Goal: Task Accomplishment & Management: Manage account settings

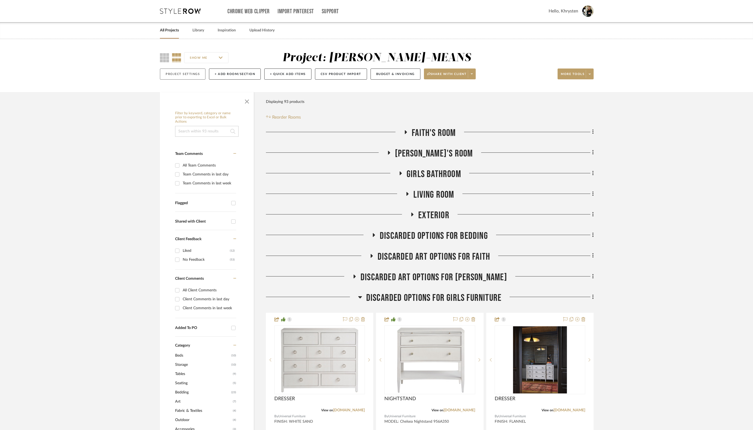
click at [176, 74] on button "Project Settings" at bounding box center [183, 74] width 46 height 11
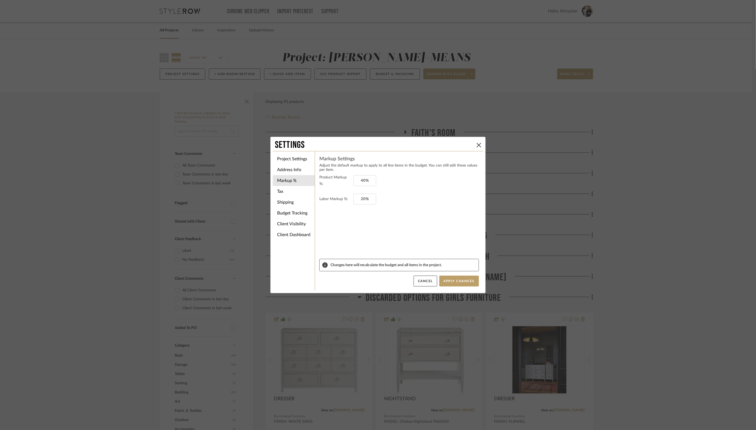
click at [162, 31] on div "Settings Project Settings Address Info Markup % Tax Shipping Budget Tracking Cl…" at bounding box center [378, 215] width 756 height 430
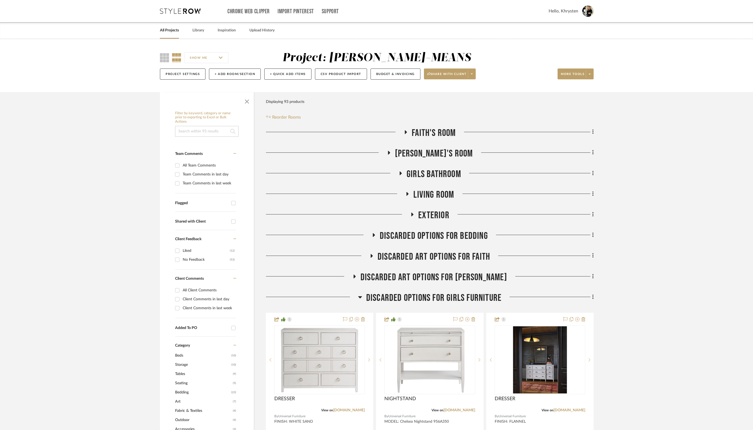
click at [167, 32] on link "All Projects" at bounding box center [169, 30] width 19 height 7
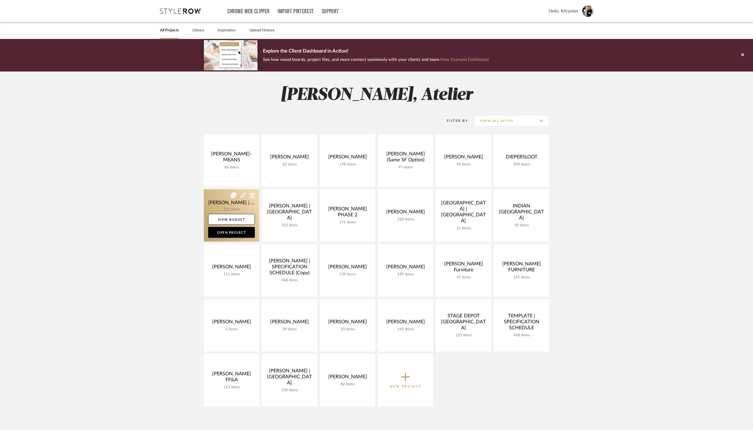
click at [219, 204] on link at bounding box center [231, 215] width 55 height 52
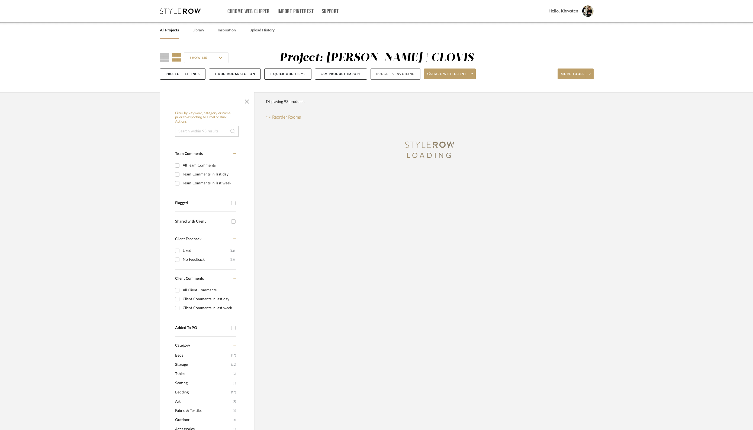
click at [388, 74] on button "Budget & Invoicing" at bounding box center [395, 74] width 50 height 11
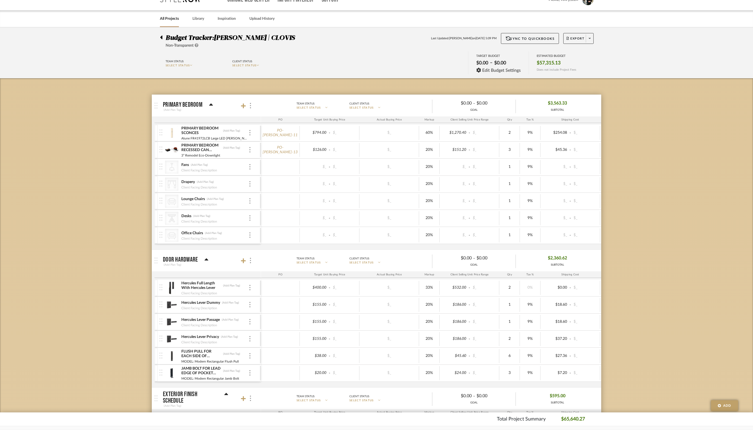
scroll to position [12, 0]
click at [572, 36] on span "Export" at bounding box center [575, 40] width 18 height 8
click at [69, 221] on div at bounding box center [376, 215] width 753 height 430
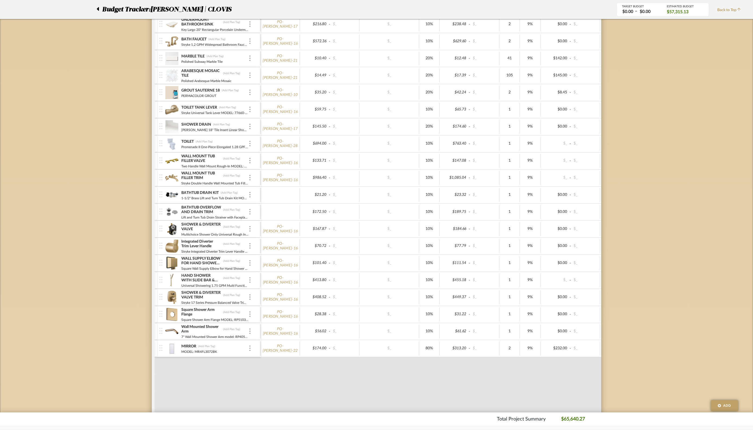
scroll to position [718, 0]
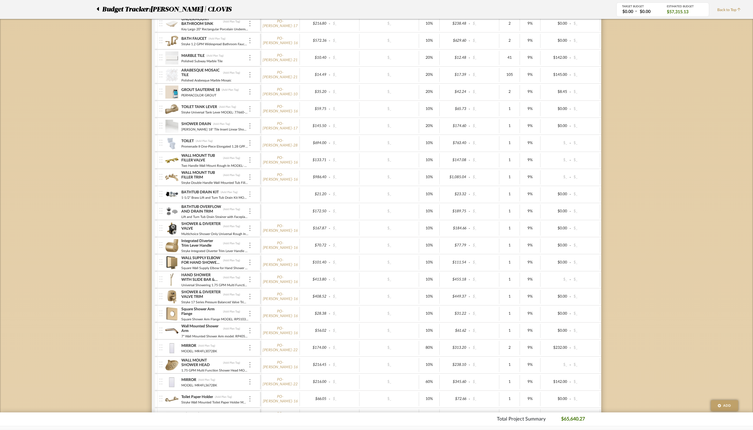
click at [250, 192] on img at bounding box center [249, 194] width 1 height 5
click at [271, 204] on span "Manage Item" at bounding box center [276, 203] width 33 height 5
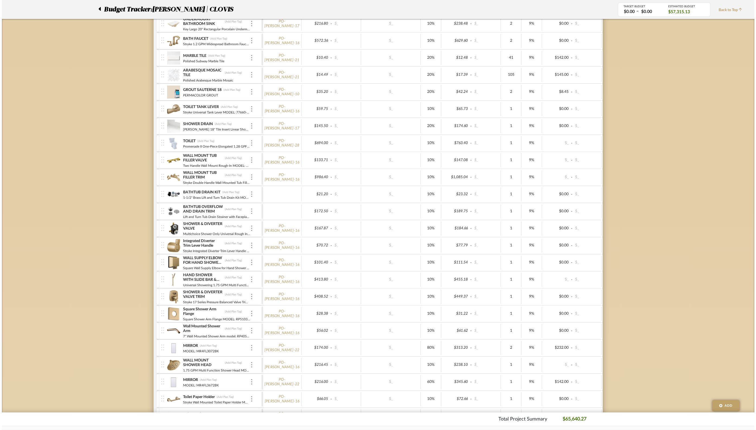
scroll to position [0, 0]
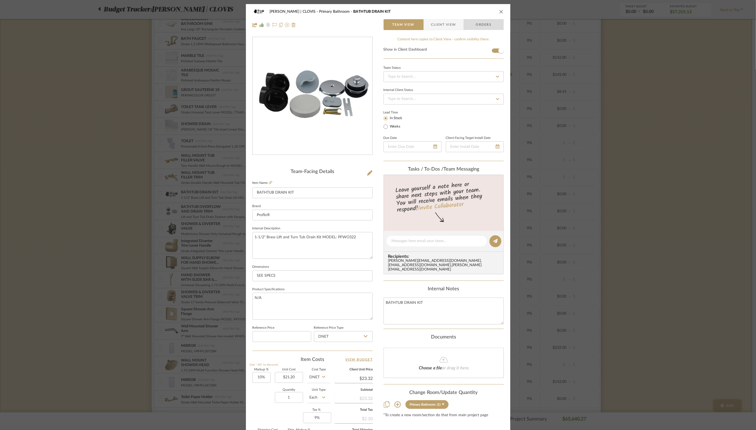
click at [479, 25] on span "Orders" at bounding box center [484, 24] width 28 height 11
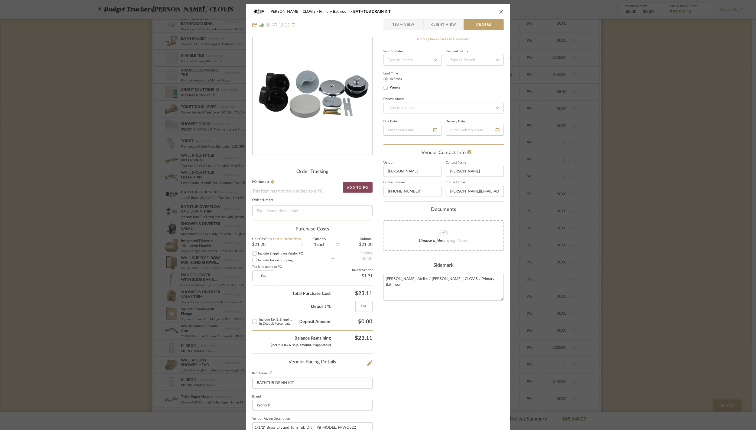
click at [357, 186] on button "Add to PO" at bounding box center [358, 187] width 30 height 11
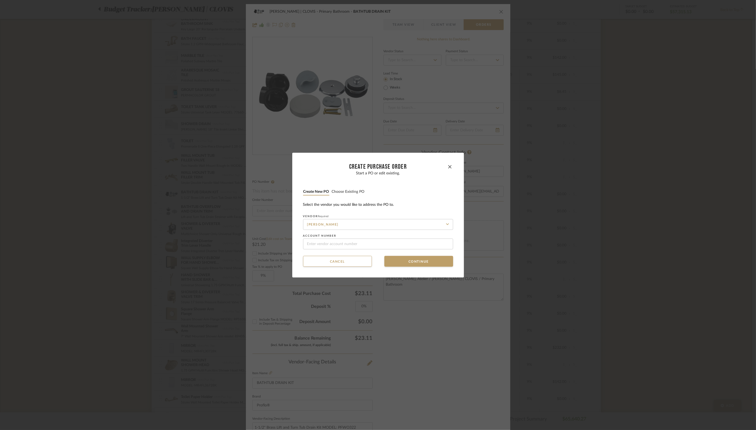
click at [349, 193] on button "Choose existing PO" at bounding box center [348, 191] width 33 height 5
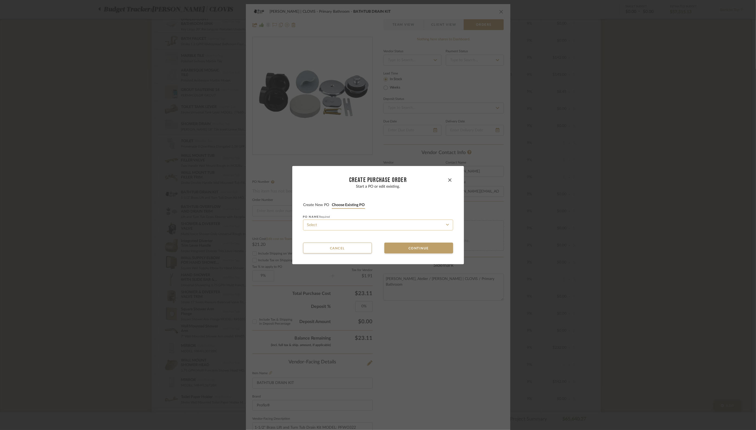
click at [326, 224] on input at bounding box center [378, 225] width 150 height 11
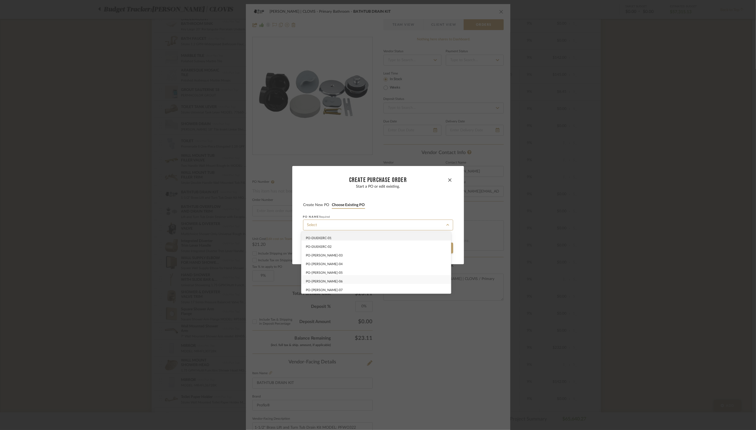
scroll to position [26, 0]
click at [333, 291] on div "PO-[PERSON_NAME] -10" at bounding box center [377, 288] width 150 height 9
type input "PO-[PERSON_NAME] -10"
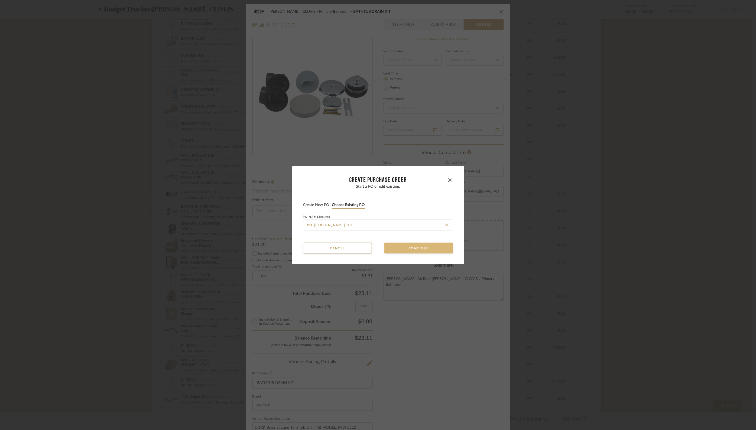
click at [431, 247] on button "Continue" at bounding box center [419, 248] width 69 height 11
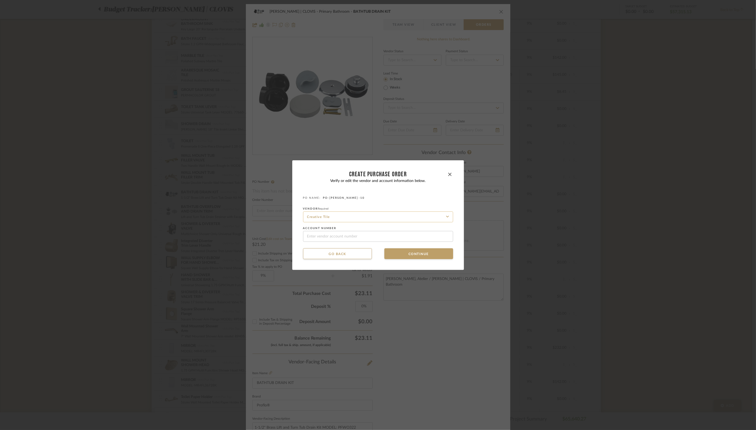
click at [392, 219] on input "Creative Tile" at bounding box center [378, 217] width 150 height 11
click at [446, 217] on icon at bounding box center [447, 217] width 3 height 4
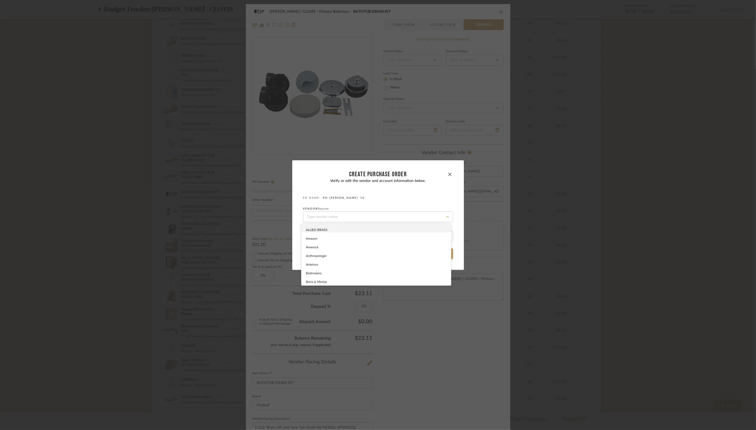
click at [337, 198] on span "PO-[PERSON_NAME] -10" at bounding box center [344, 197] width 42 height 3
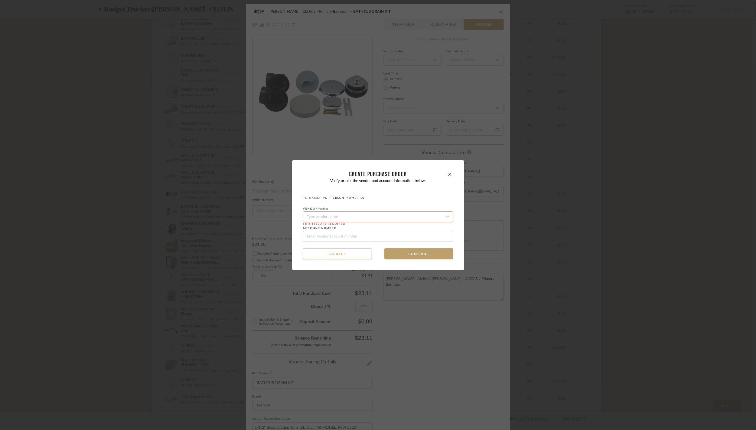
click at [329, 254] on button "Go back" at bounding box center [337, 254] width 69 height 11
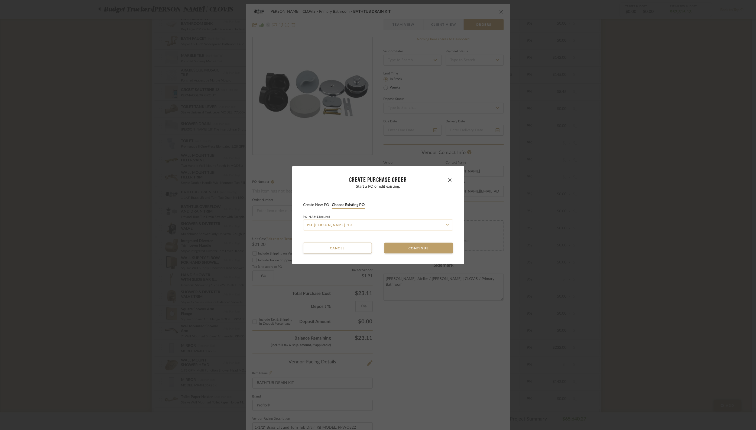
click at [367, 225] on input "PO-[PERSON_NAME] -10" at bounding box center [378, 225] width 150 height 11
click at [345, 205] on button "Choose existing PO" at bounding box center [348, 205] width 33 height 5
click at [353, 204] on button "Choose existing PO" at bounding box center [348, 205] width 33 height 5
click at [348, 227] on input at bounding box center [378, 225] width 150 height 11
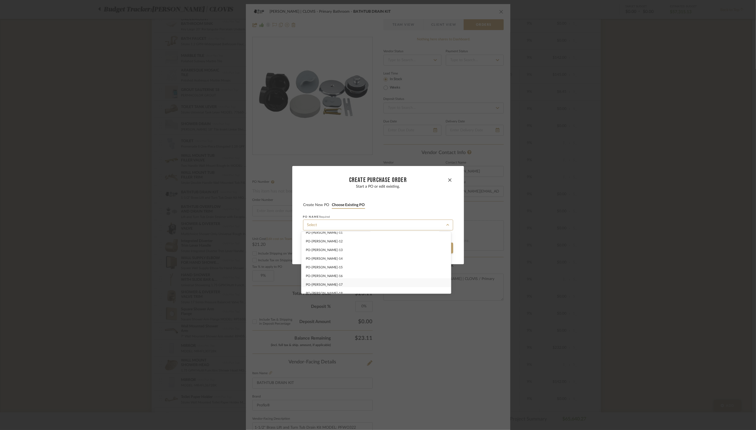
scroll to position [93, 0]
click at [340, 276] on div "PO-[PERSON_NAME] -16" at bounding box center [377, 273] width 150 height 9
type input "PO-[PERSON_NAME] -16"
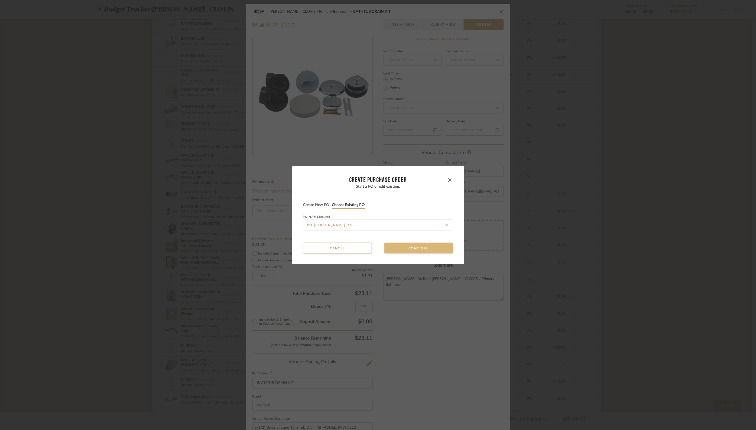
click at [417, 247] on button "Continue" at bounding box center [419, 248] width 69 height 11
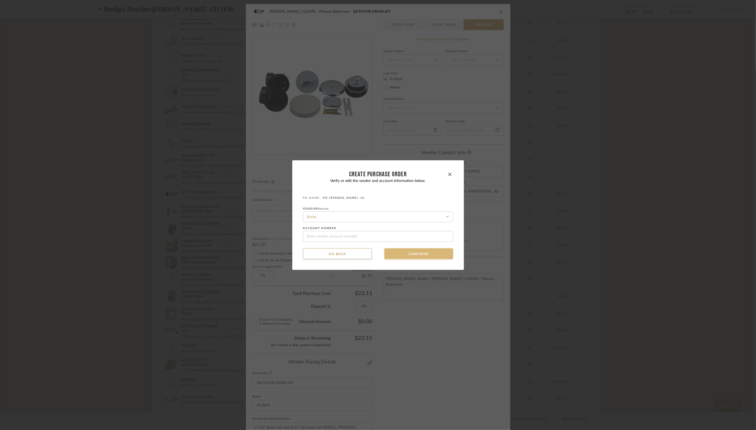
click at [415, 253] on button "Continue" at bounding box center [419, 254] width 69 height 11
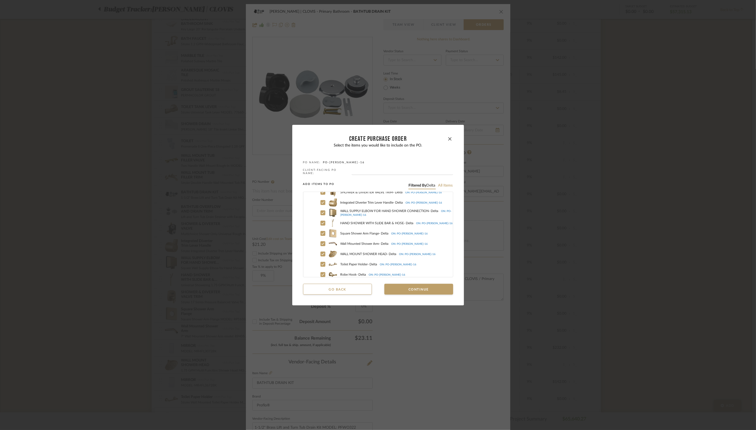
scroll to position [74, 0]
click at [444, 184] on button "All items" at bounding box center [445, 185] width 15 height 5
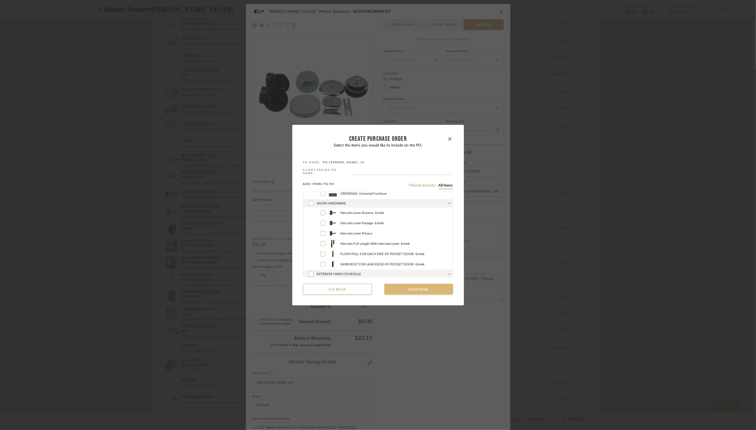
scroll to position [182, 0]
click at [410, 290] on button "Continue" at bounding box center [419, 289] width 69 height 11
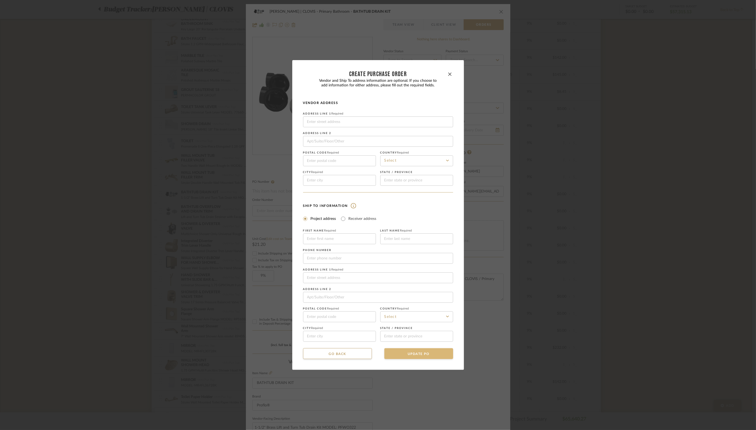
click at [410, 356] on button "UPDATE PO" at bounding box center [419, 354] width 69 height 11
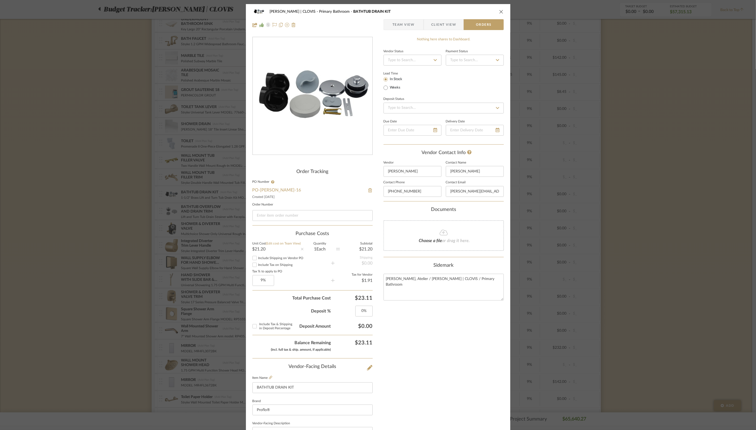
click at [500, 10] on icon "close" at bounding box center [501, 11] width 4 height 4
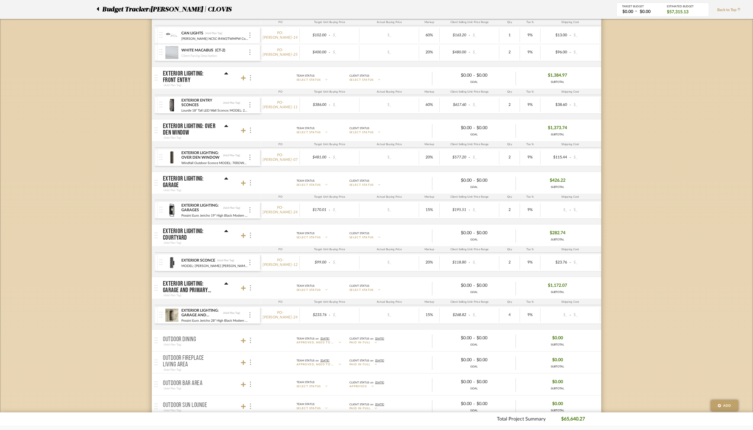
scroll to position [1253, 0]
click at [283, 155] on link "PO-[PERSON_NAME] -07" at bounding box center [280, 158] width 35 height 9
click at [99, 9] on icon at bounding box center [98, 9] width 2 height 4
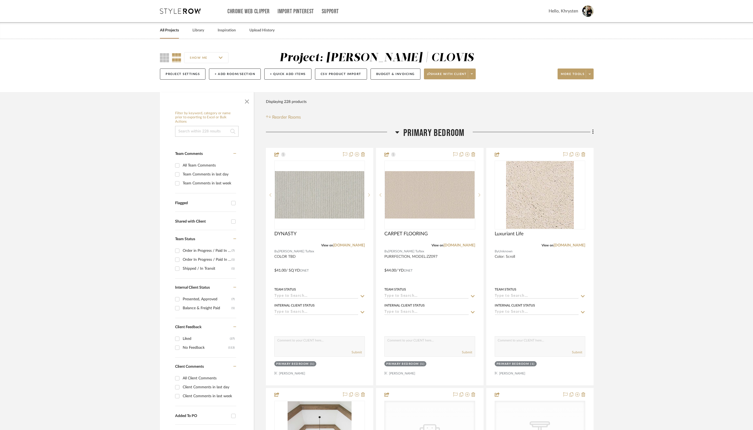
click at [171, 29] on link "All Projects" at bounding box center [169, 30] width 19 height 7
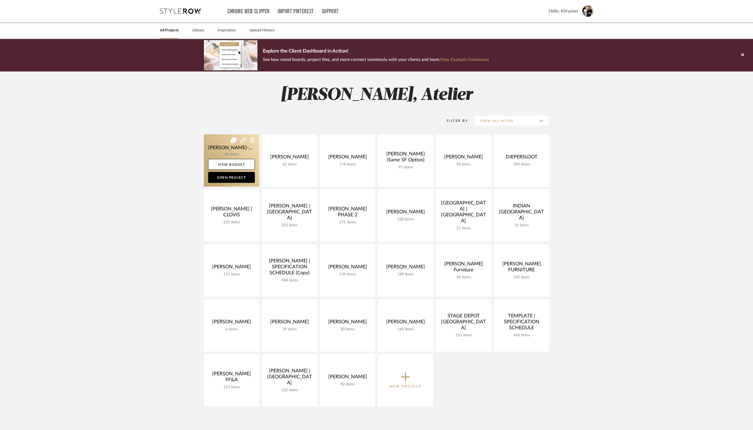
click at [216, 148] on link at bounding box center [231, 160] width 55 height 52
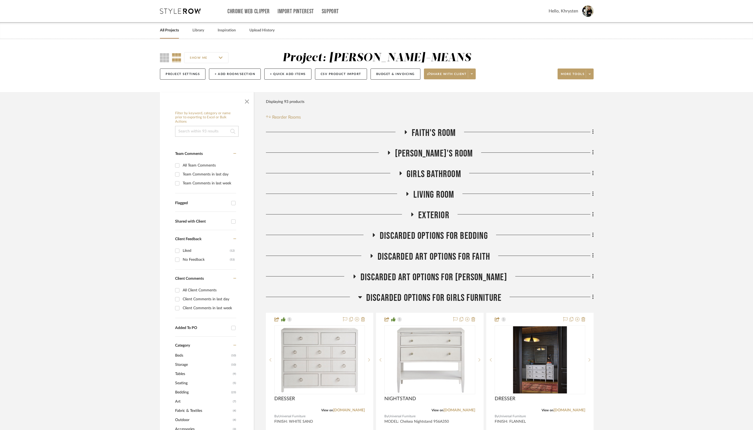
click at [404, 130] on icon at bounding box center [405, 132] width 7 height 4
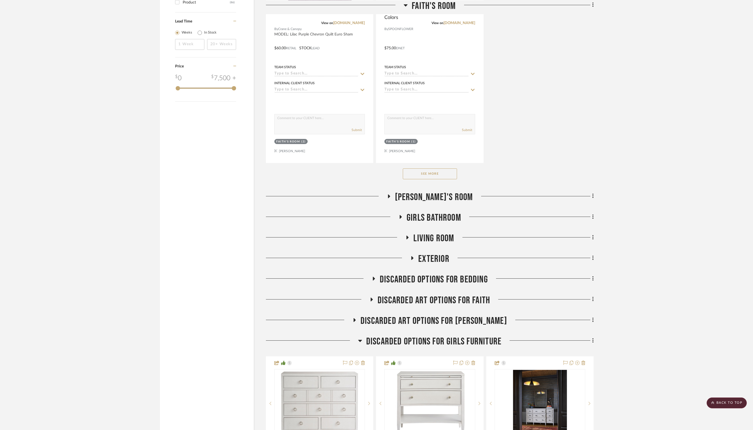
scroll to position [559, 0]
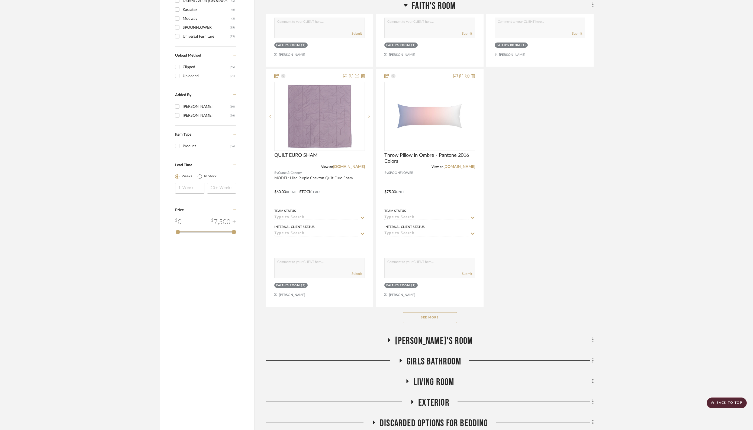
click at [423, 318] on button "See More" at bounding box center [430, 317] width 54 height 11
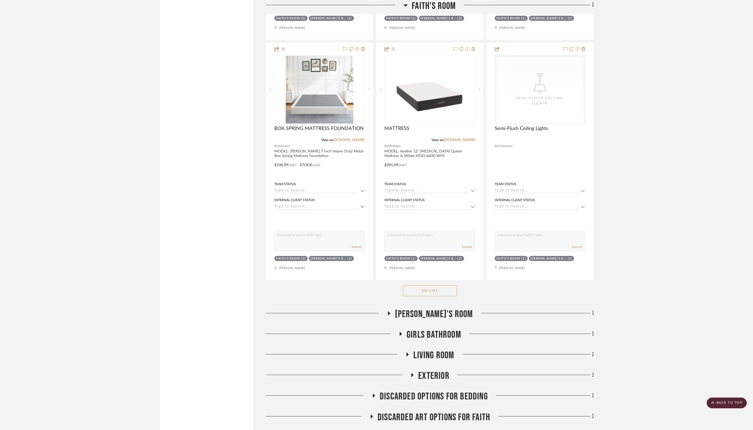
scroll to position [1308, 0]
click at [390, 311] on icon at bounding box center [389, 313] width 2 height 4
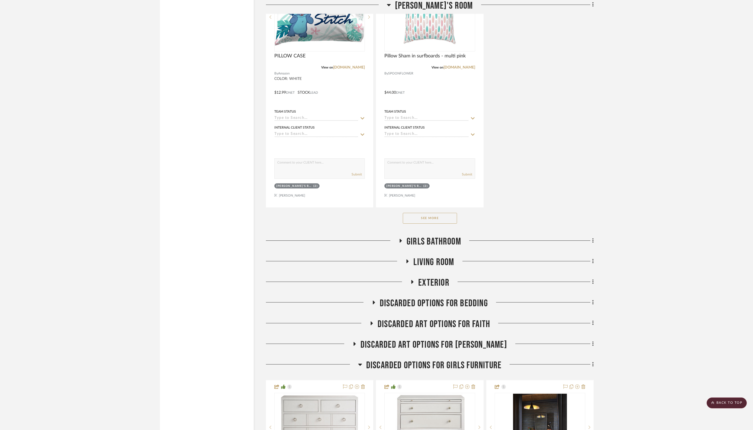
scroll to position [2153, 0]
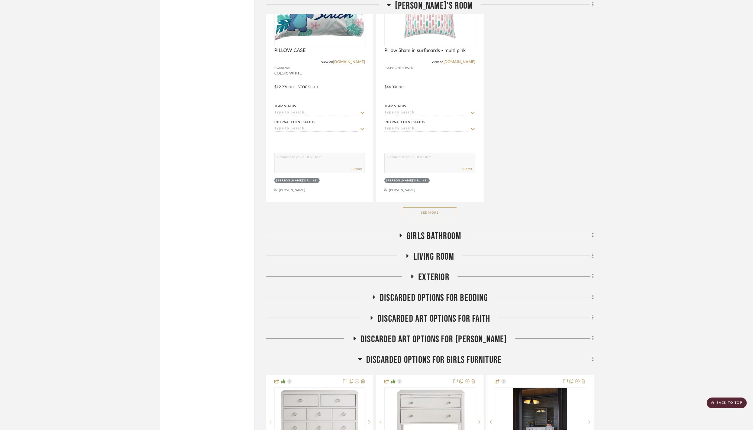
click at [401, 234] on icon at bounding box center [401, 236] width 2 height 4
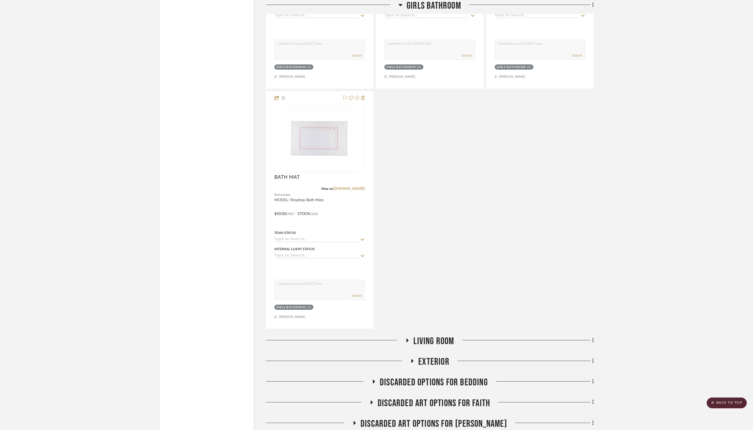
scroll to position [2554, 0]
click at [408, 338] on icon at bounding box center [407, 340] width 7 height 4
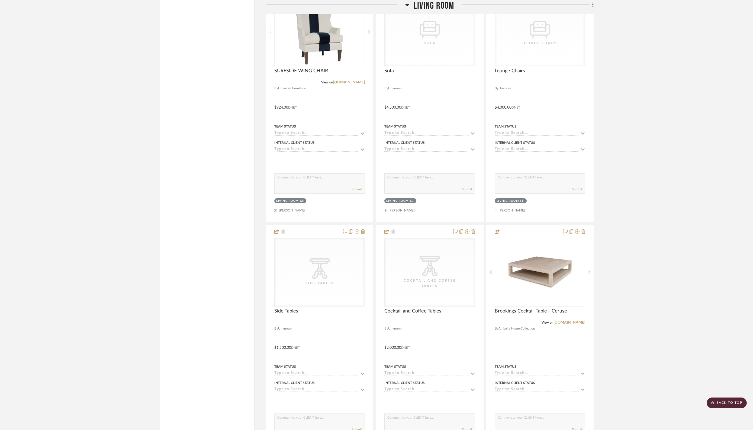
scroll to position [2927, 0]
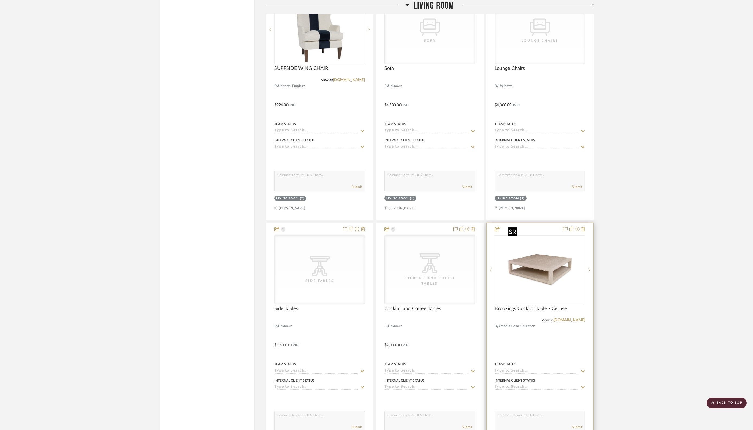
click at [549, 257] on img "0" at bounding box center [540, 270] width 68 height 68
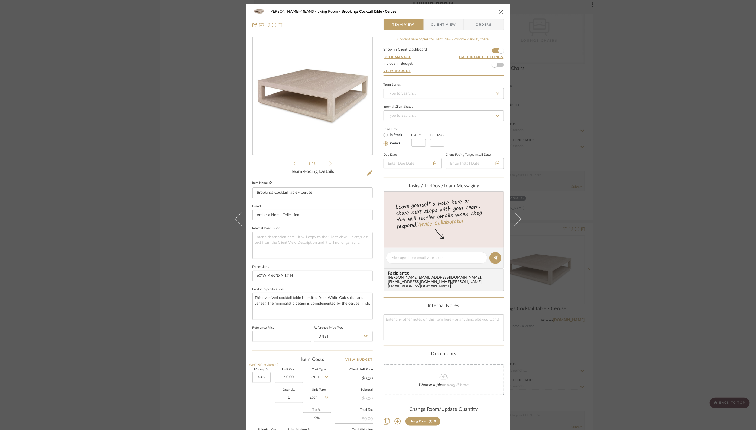
click at [269, 183] on icon at bounding box center [270, 182] width 3 height 3
click at [499, 11] on icon "close" at bounding box center [501, 11] width 4 height 4
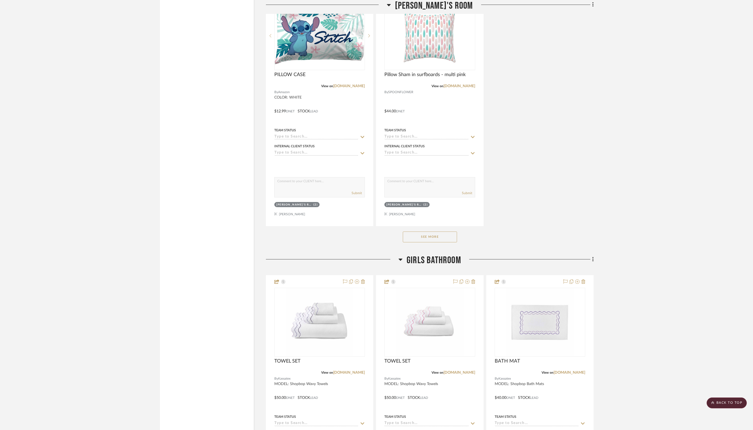
scroll to position [1998, 0]
